Goal: Task Accomplishment & Management: Complete application form

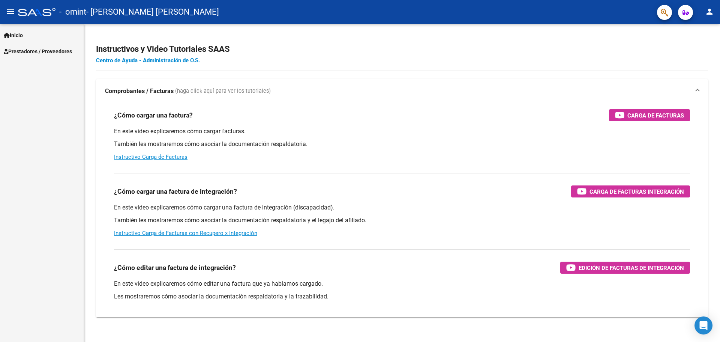
click at [10, 30] on link "Inicio" at bounding box center [42, 35] width 84 height 16
click at [33, 49] on link "Instructivos" at bounding box center [42, 51] width 84 height 16
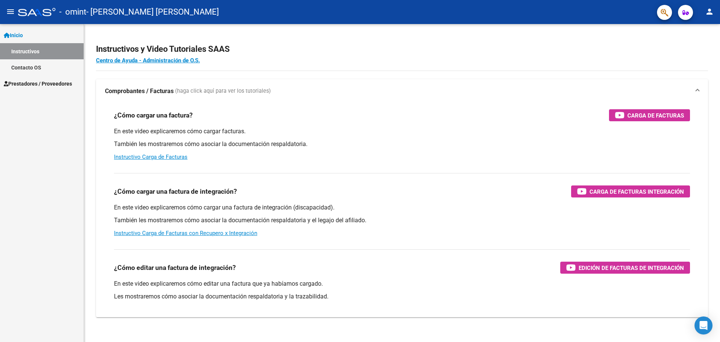
click at [36, 84] on span "Prestadores / Proveedores" at bounding box center [38, 83] width 68 height 8
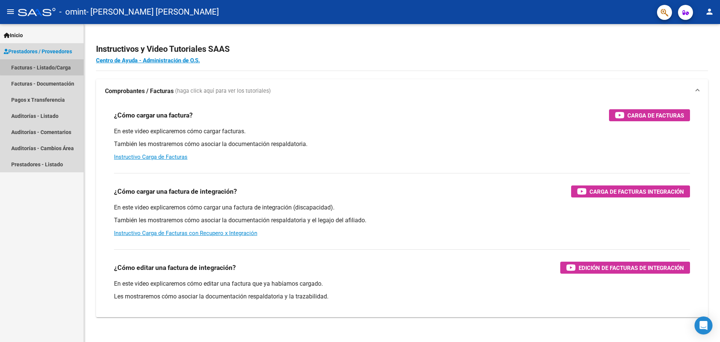
click at [50, 66] on link "Facturas - Listado/Carga" at bounding box center [42, 67] width 84 height 16
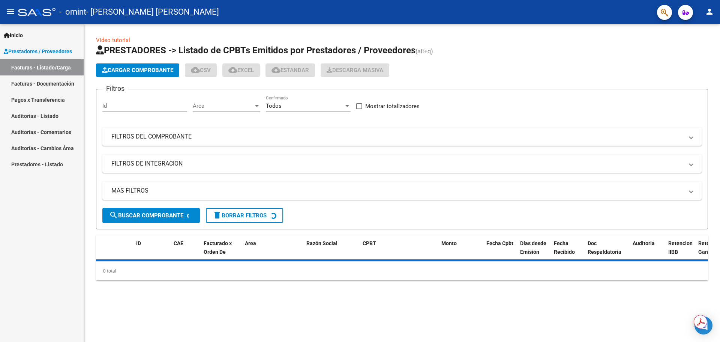
click at [160, 70] on span "Cargar Comprobante" at bounding box center [137, 70] width 71 height 7
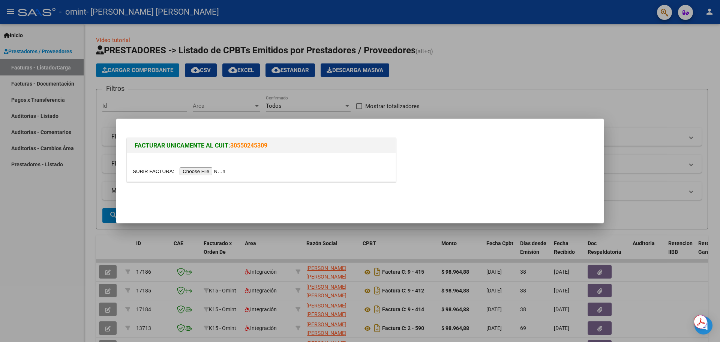
click at [219, 167] on input "file" at bounding box center [180, 171] width 95 height 8
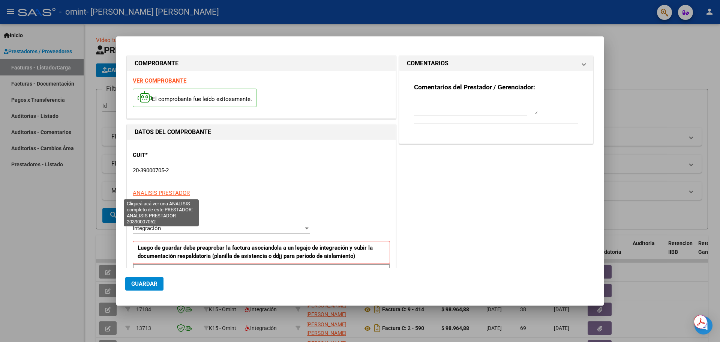
scroll to position [136, 0]
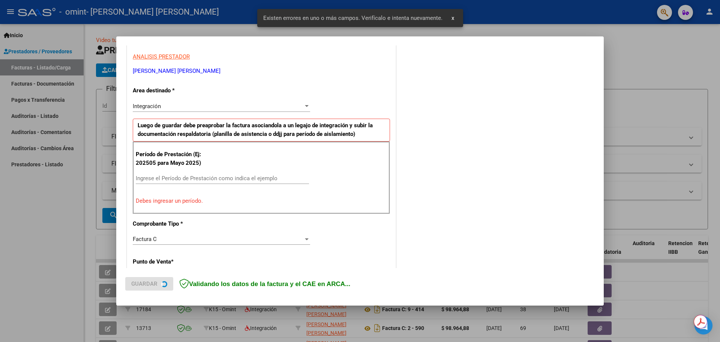
click at [181, 177] on input "Ingrese el Período de Prestación como indica el ejemplo" at bounding box center [222, 178] width 173 height 7
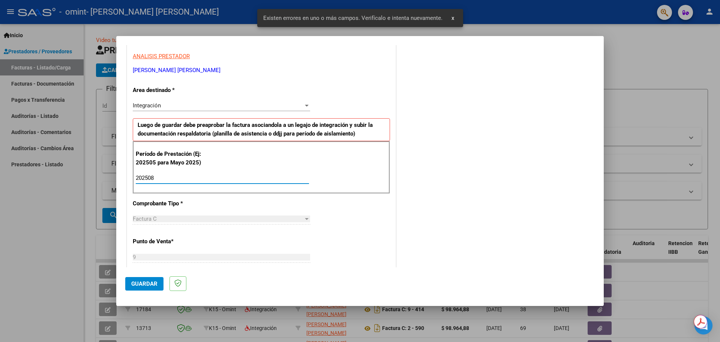
type input "202508"
click at [310, 222] on div "CUIT * 20-39000705-2 Ingresar CUIT ANALISIS PRESTADOR [PERSON_NAME] [PERSON_NAM…" at bounding box center [261, 285] width 268 height 564
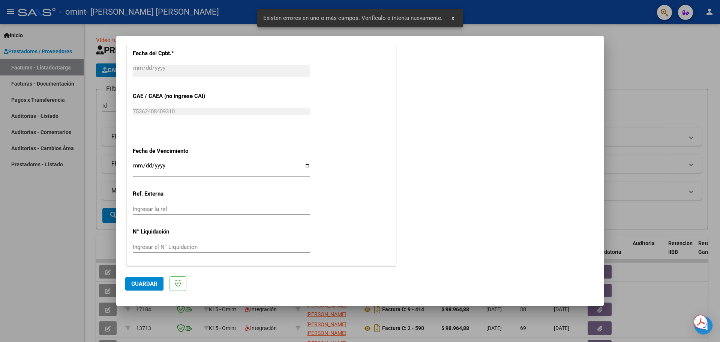
click at [150, 277] on button "Guardar" at bounding box center [144, 283] width 38 height 13
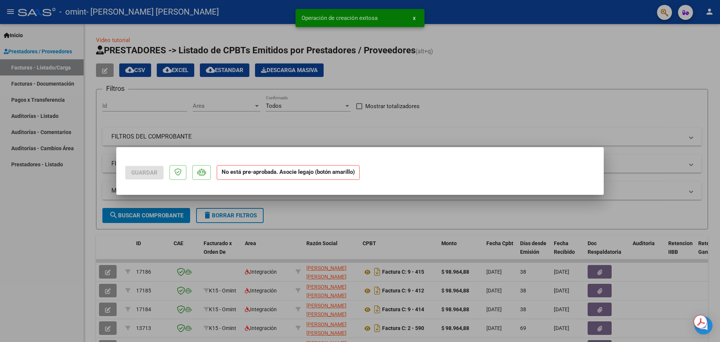
scroll to position [0, 0]
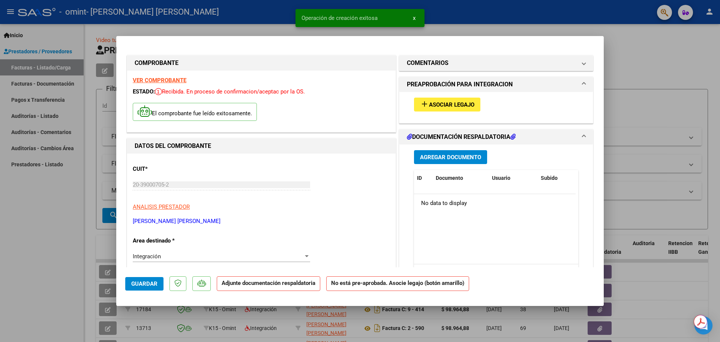
click at [458, 102] on span "Asociar Legajo" at bounding box center [451, 104] width 45 height 7
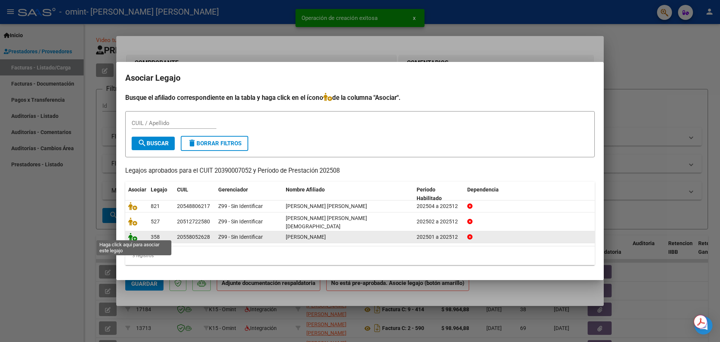
click at [134, 233] on icon at bounding box center [132, 236] width 9 height 8
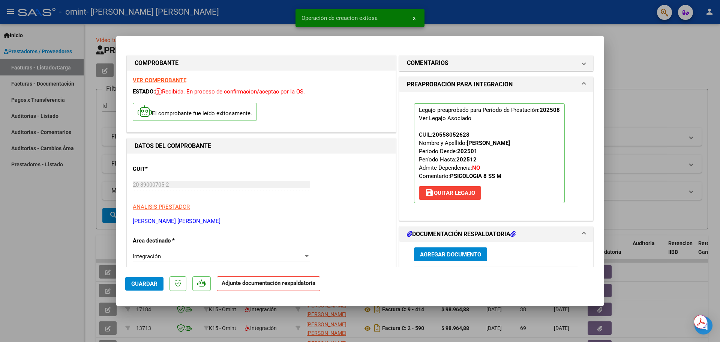
click at [452, 258] on button "Agregar Documento" at bounding box center [450, 254] width 73 height 14
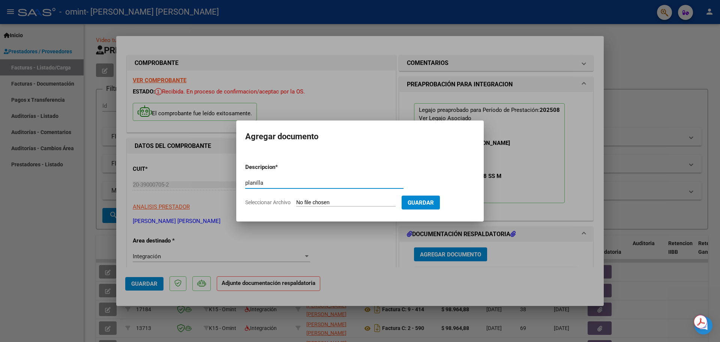
type input "planilla"
click at [337, 198] on form "Descripcion * planilla Escriba aquí una descripcion Seleccionar Archivo Guardar" at bounding box center [359, 184] width 229 height 55
click at [340, 201] on input "Seleccionar Archivo" at bounding box center [345, 202] width 99 height 7
type input "C:\fakepath\[PERSON_NAME] PSI [PERSON_NAME].pdf"
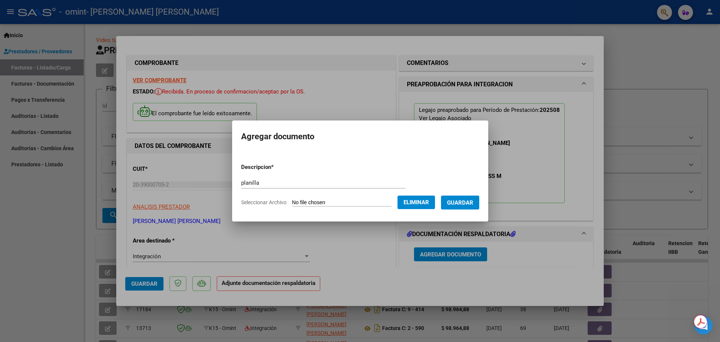
click at [463, 205] on span "Guardar" at bounding box center [460, 202] width 26 height 7
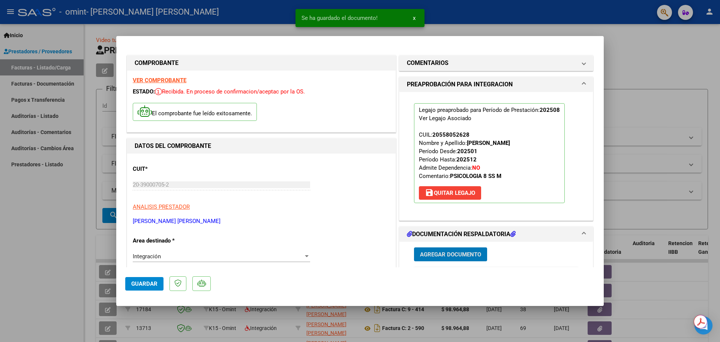
click at [138, 286] on span "Guardar" at bounding box center [144, 283] width 26 height 7
click at [141, 285] on span "Guardar" at bounding box center [144, 283] width 26 height 7
click at [37, 220] on div at bounding box center [360, 171] width 720 height 342
type input "$ 0,00"
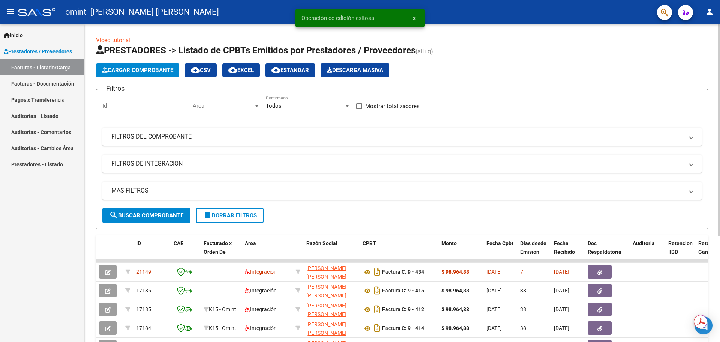
click at [109, 69] on span "Cargar Comprobante" at bounding box center [137, 70] width 71 height 7
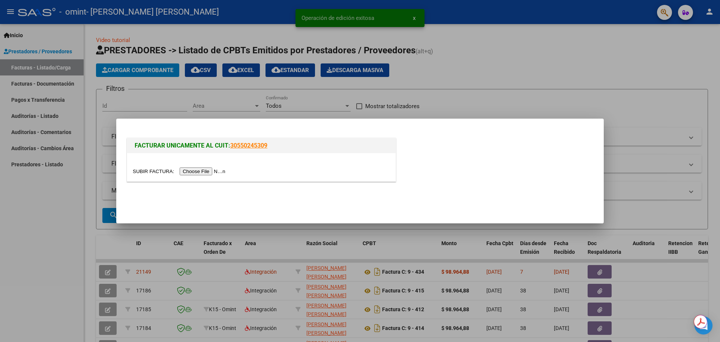
click at [208, 167] on div at bounding box center [261, 171] width 257 height 9
click at [218, 171] on input "file" at bounding box center [180, 171] width 95 height 8
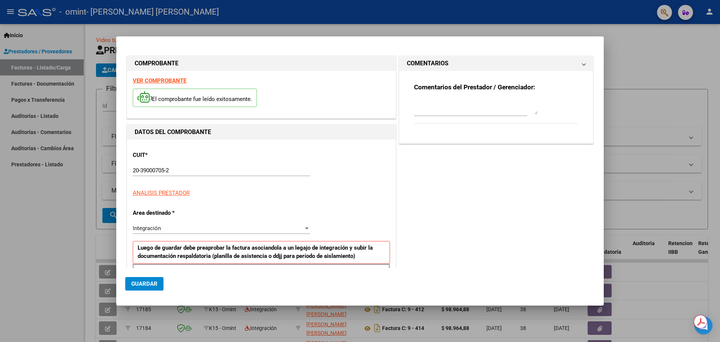
scroll to position [136, 0]
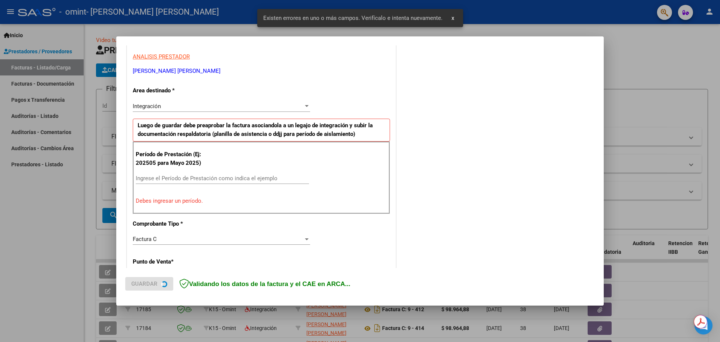
click at [190, 178] on input "Ingrese el Período de Prestación como indica el ejemplo" at bounding box center [222, 178] width 173 height 7
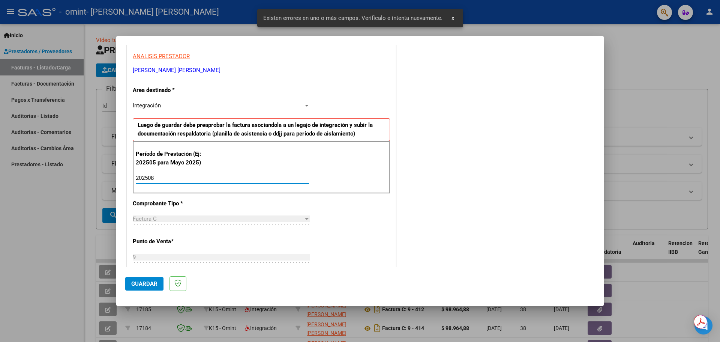
type input "202508"
click at [328, 233] on div "CUIT * 20-39000705-2 Ingresar CUIT ANALISIS PRESTADOR [PERSON_NAME] [PERSON_NAM…" at bounding box center [261, 285] width 268 height 564
click at [145, 288] on button "Guardar" at bounding box center [144, 283] width 38 height 13
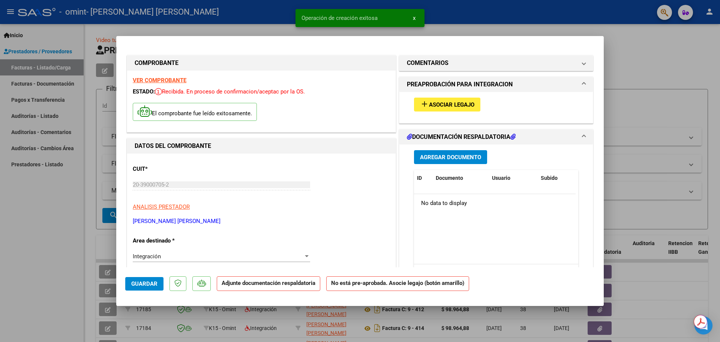
click at [442, 102] on span "Asociar Legajo" at bounding box center [451, 104] width 45 height 7
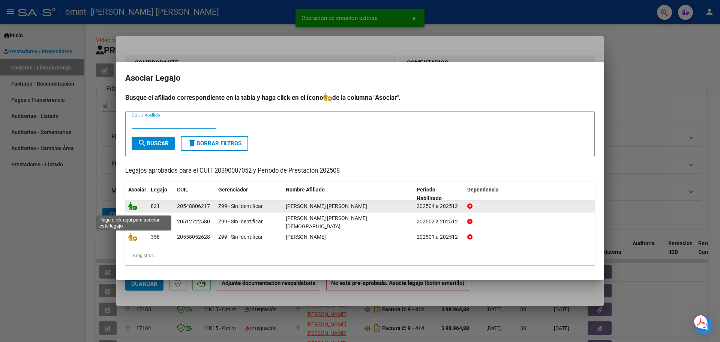
click at [135, 210] on icon at bounding box center [132, 206] width 9 height 8
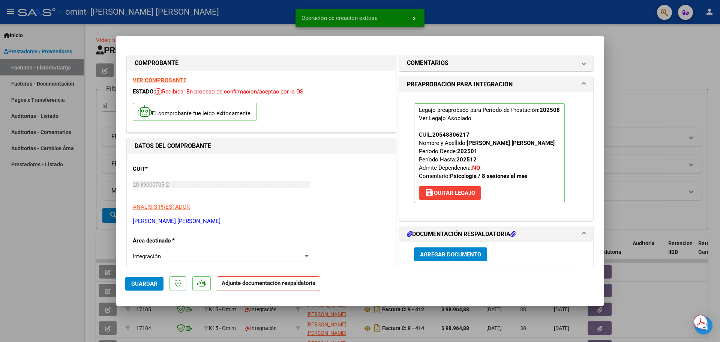
click at [447, 253] on span "Agregar Documento" at bounding box center [450, 254] width 61 height 7
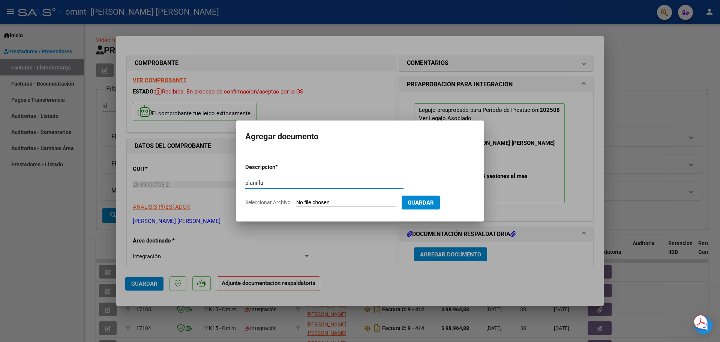
type input "planilla"
click at [339, 202] on input "Seleccionar Archivo" at bounding box center [345, 202] width 99 height 7
type input "C:\fakepath\[PERSON_NAME] PSI [PERSON_NAME].pdf"
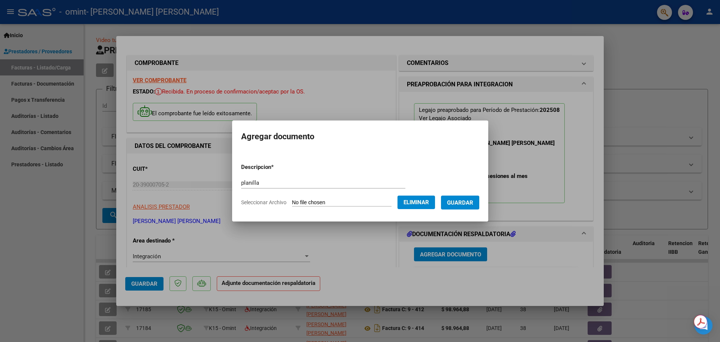
click at [471, 206] on button "Guardar" at bounding box center [460, 202] width 38 height 14
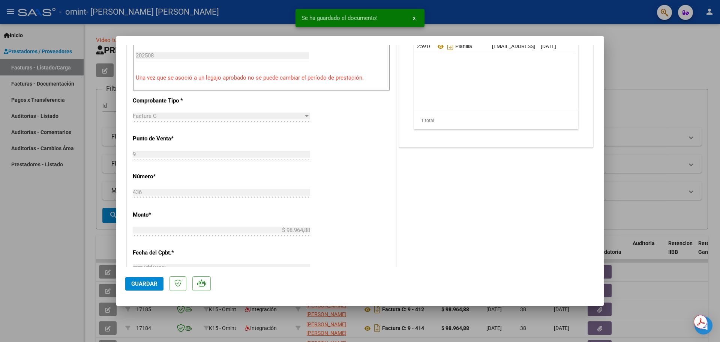
scroll to position [125, 0]
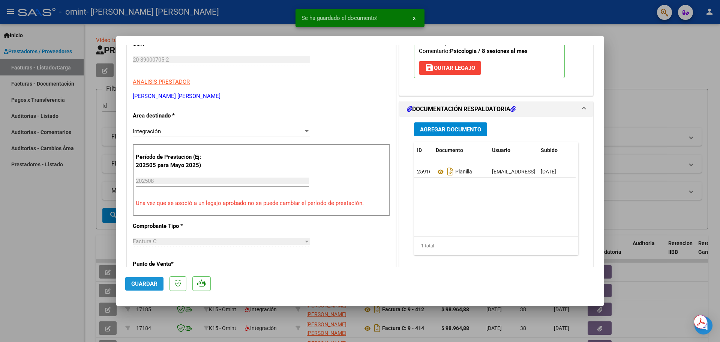
click at [157, 279] on button "Guardar" at bounding box center [144, 283] width 38 height 13
click at [79, 227] on div at bounding box center [360, 171] width 720 height 342
type input "$ 0,00"
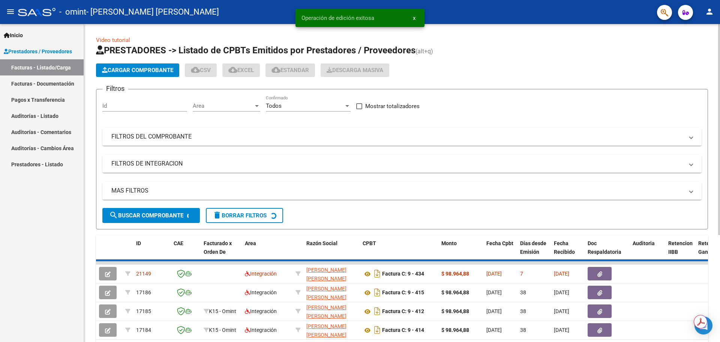
click at [120, 66] on button "Cargar Comprobante" at bounding box center [137, 69] width 83 height 13
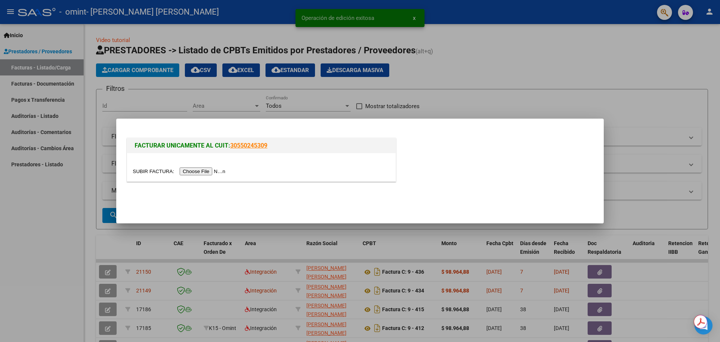
click at [207, 171] on input "file" at bounding box center [180, 171] width 95 height 8
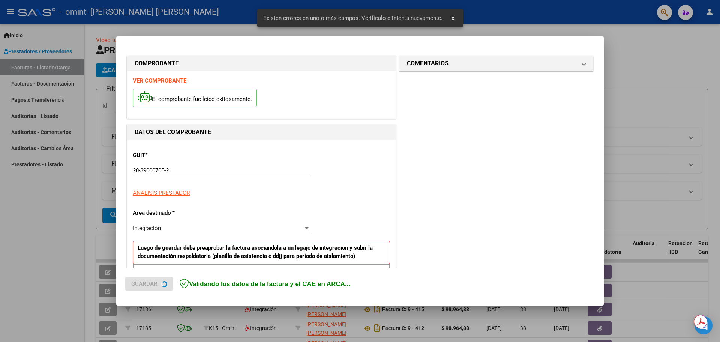
scroll to position [136, 0]
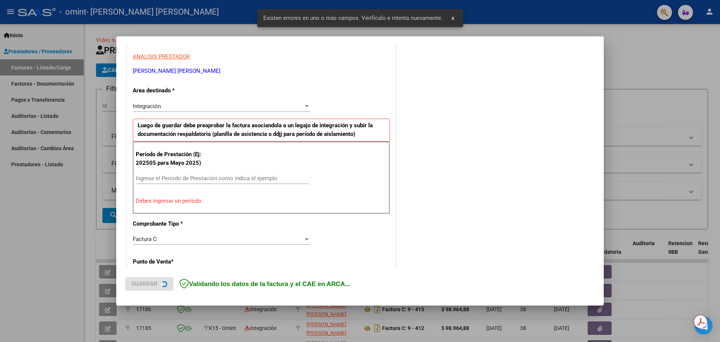
click at [182, 176] on input "Ingrese el Período de Prestación como indica el ejemplo" at bounding box center [222, 178] width 173 height 7
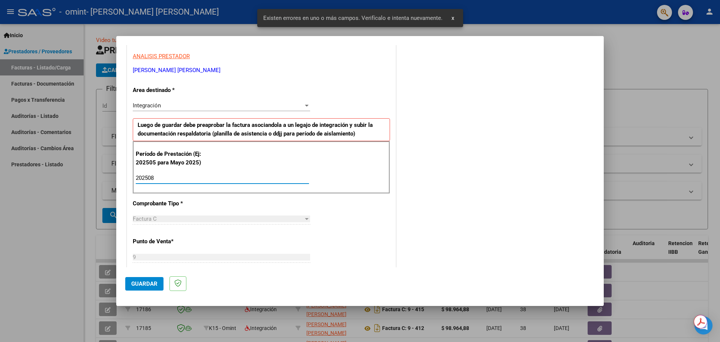
type input "202508"
click at [376, 202] on div "CUIT * 20-39000705-2 Ingresar CUIT ANALISIS PRESTADOR [PERSON_NAME] [PERSON_NAM…" at bounding box center [261, 285] width 268 height 564
click at [149, 285] on span "Guardar" at bounding box center [144, 283] width 26 height 7
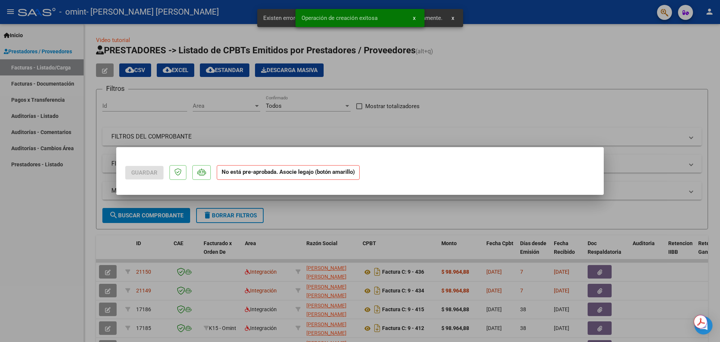
scroll to position [0, 0]
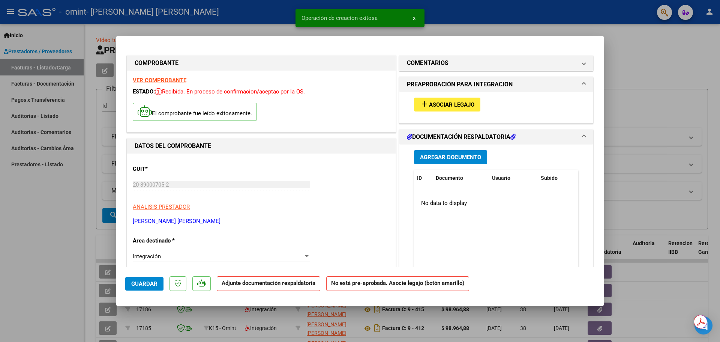
click at [447, 103] on span "Asociar Legajo" at bounding box center [451, 104] width 45 height 7
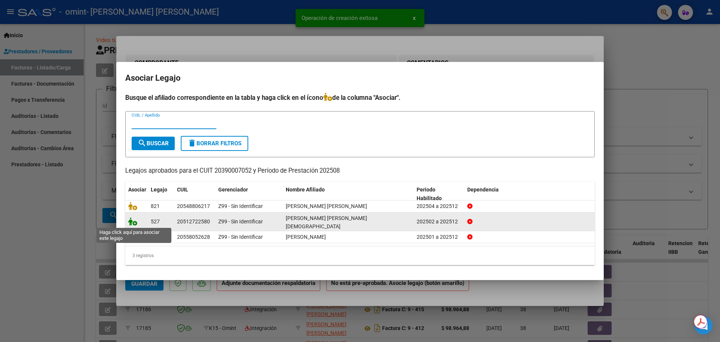
click at [133, 220] on icon at bounding box center [132, 221] width 9 height 8
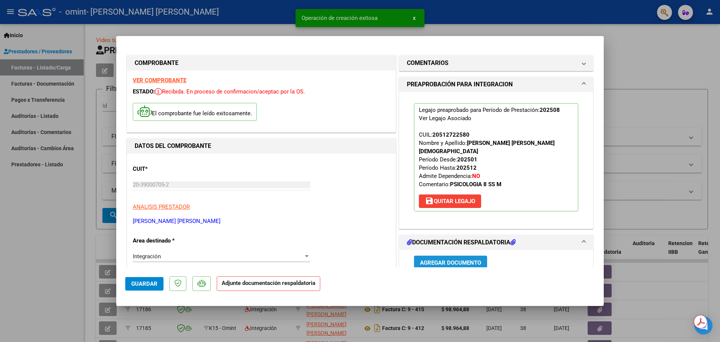
click at [465, 259] on span "Agregar Documento" at bounding box center [450, 262] width 61 height 7
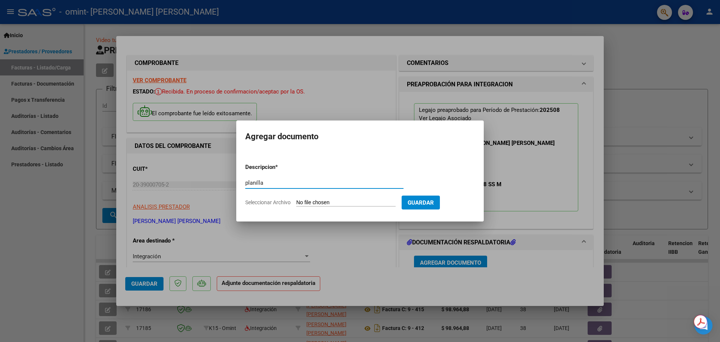
type input "planilla"
click at [382, 204] on input "Seleccionar Archivo" at bounding box center [345, 202] width 99 height 7
type input "C:\fakepath\[PERSON_NAME] [PERSON_NAME] PSI.pdf"
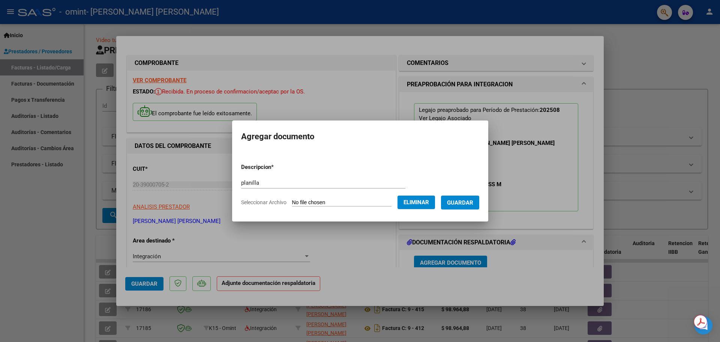
click at [467, 201] on span "Guardar" at bounding box center [460, 202] width 26 height 7
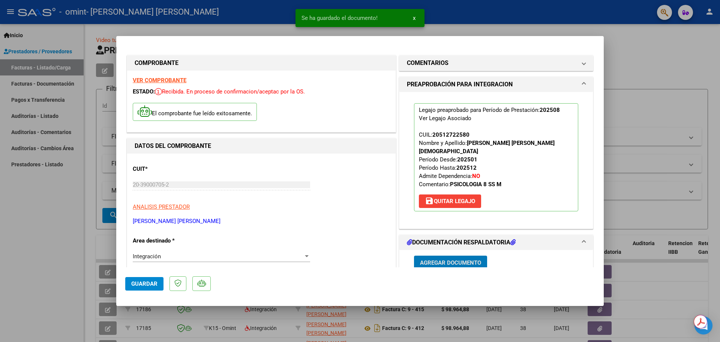
click at [156, 277] on button "Guardar" at bounding box center [144, 283] width 38 height 13
click at [54, 227] on div at bounding box center [360, 171] width 720 height 342
type input "$ 0,00"
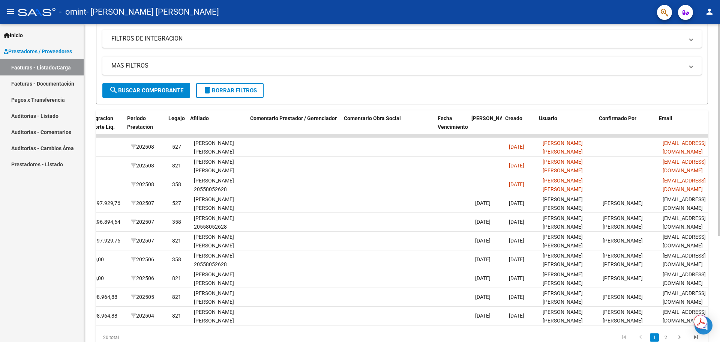
scroll to position [0, 969]
